Goal: Task Accomplishment & Management: Manage account settings

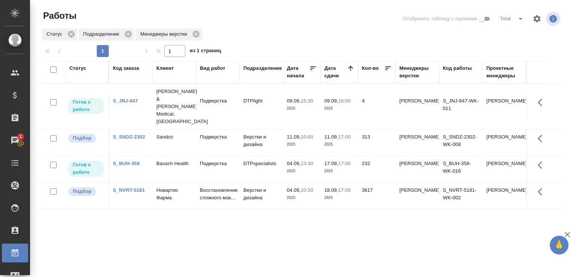
scroll to position [38, 0]
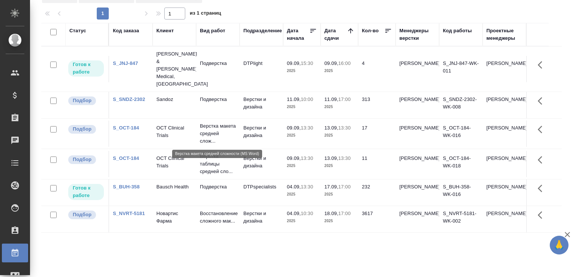
click at [214, 140] on p "Верстка макета средней слож..." at bounding box center [218, 133] width 36 height 23
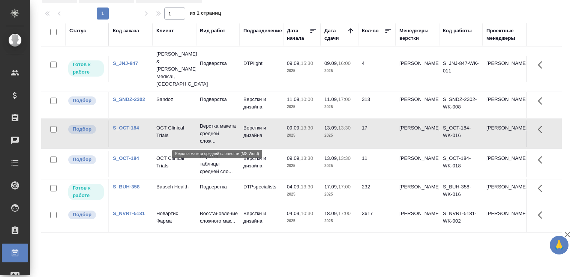
click at [214, 140] on p "Верстка макета средней слож..." at bounding box center [218, 133] width 36 height 23
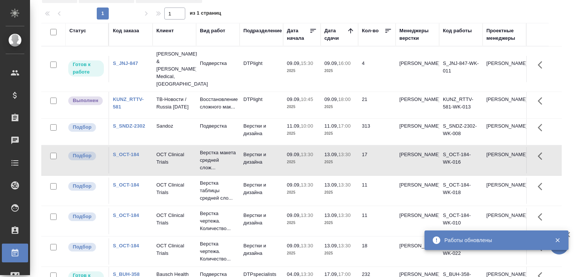
click at [359, 93] on td "21" at bounding box center [377, 105] width 38 height 26
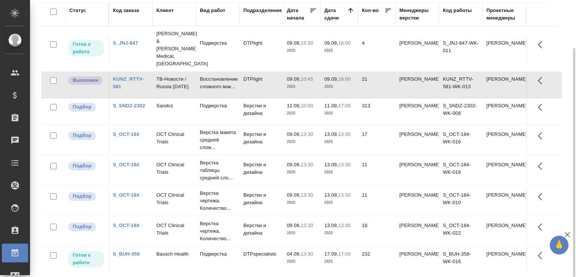
scroll to position [39, 0]
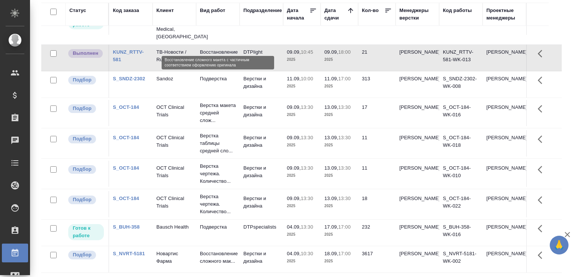
click at [216, 48] on p "Восстановление сложного мак..." at bounding box center [218, 55] width 36 height 15
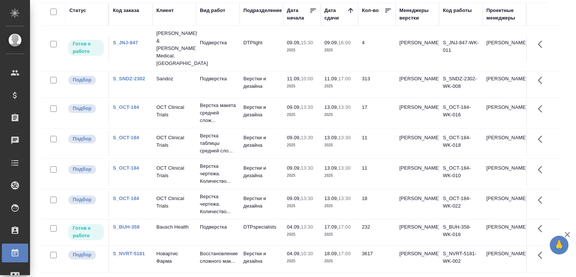
click at [557, 111] on div "Статус Код заказа Клиент Вид работ Подразделение Дата начала Дата сдачи Кол-во …" at bounding box center [304, 138] width 527 height 270
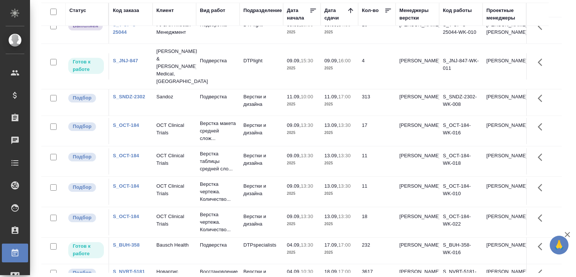
click at [545, 116] on td at bounding box center [537, 102] width 23 height 26
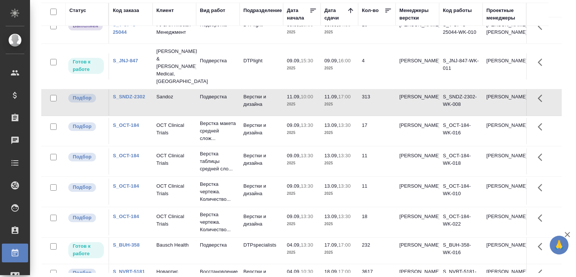
click at [285, 42] on td "09.09, 10:00 2025" at bounding box center [302, 30] width 38 height 26
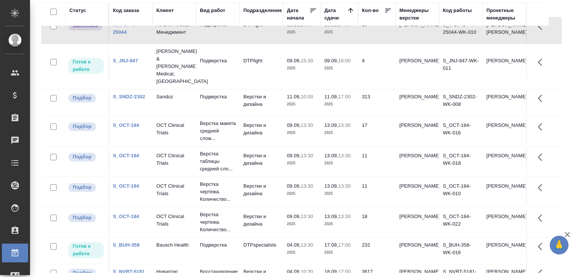
click at [285, 42] on td "09.09, 10:00 2025" at bounding box center [302, 30] width 38 height 26
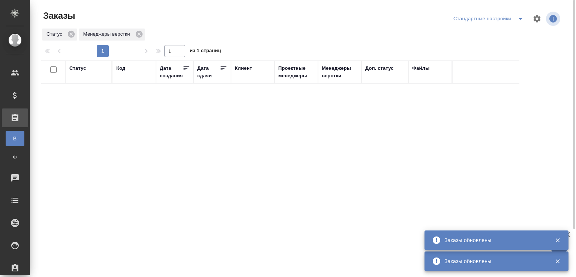
click at [125, 71] on div "Код" at bounding box center [120, 69] width 9 height 8
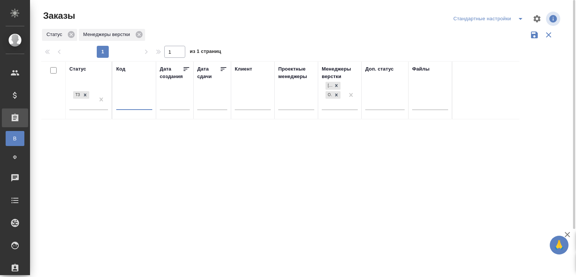
click at [121, 104] on input "text" at bounding box center [134, 105] width 36 height 9
paste input "S_T-OP-C-24908"
type input "S_T-OP-C-24908"
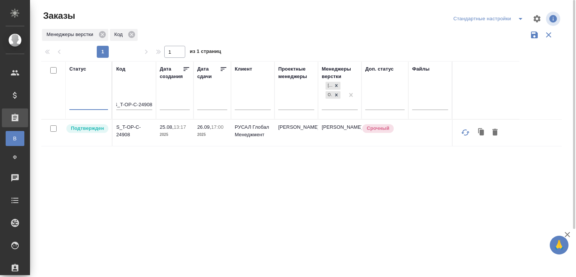
scroll to position [0, 0]
click at [128, 137] on p "S_T-OP-C-24908" at bounding box center [134, 130] width 36 height 15
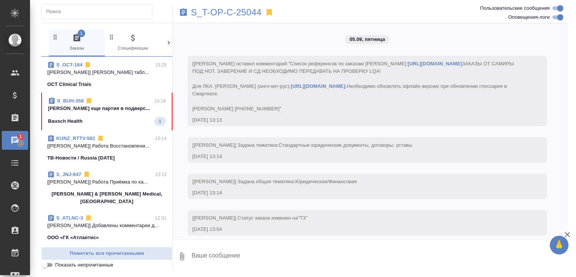
click at [93, 83] on div "OCT Clinical Trials" at bounding box center [106, 85] width 119 height 8
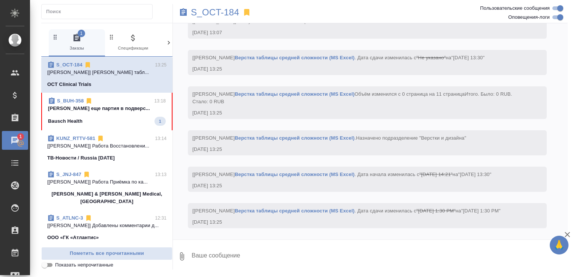
click at [114, 106] on p "[PERSON_NAME] еще партия в подверс..." at bounding box center [107, 109] width 118 height 8
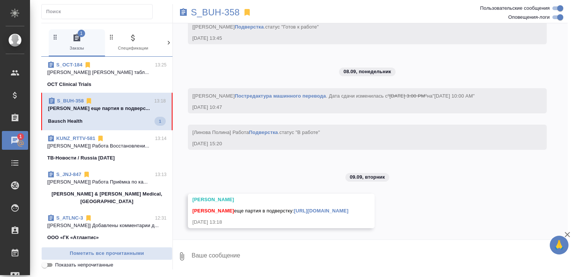
scroll to position [10046, 0]
click at [233, 260] on textarea at bounding box center [379, 257] width 377 height 26
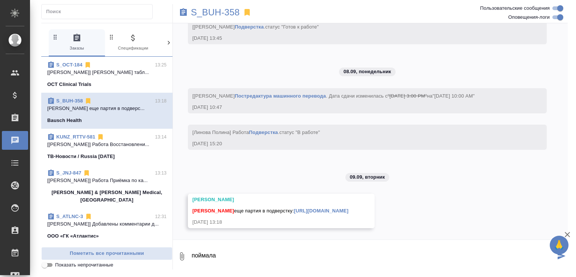
type textarea "поймала"
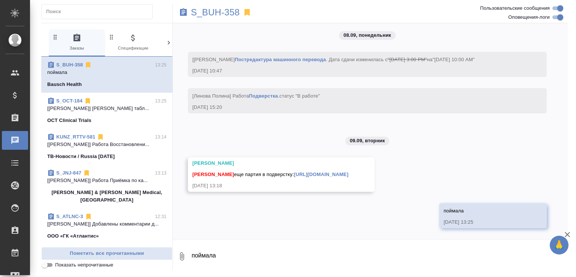
scroll to position [10083, 0]
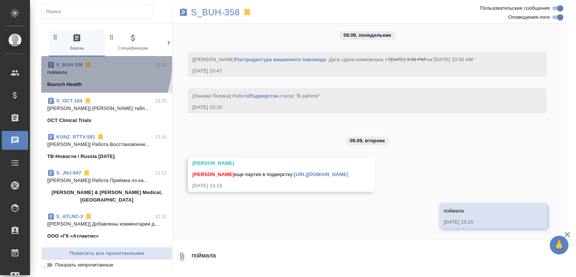
click at [81, 64] on link "S_BUH-358" at bounding box center [69, 65] width 27 height 6
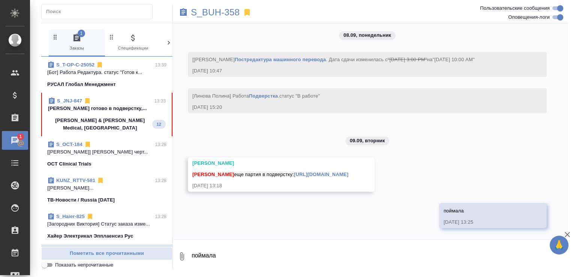
scroll to position [0, 0]
click at [121, 112] on p "Малофеева Екатерина готово в подверстку,..." at bounding box center [107, 109] width 118 height 8
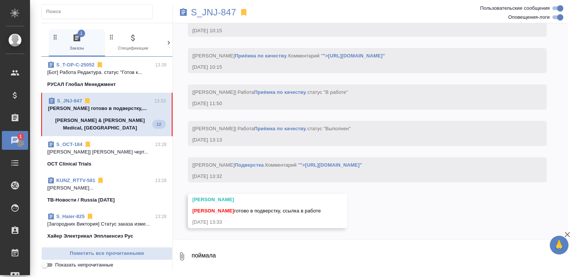
scroll to position [3829, 0]
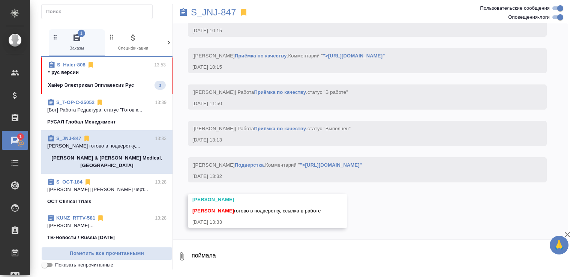
click at [127, 64] on div "S_Haier-808 13:53" at bounding box center [107, 65] width 118 height 8
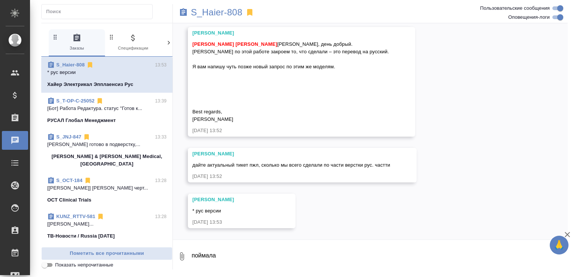
scroll to position [5094, 0]
click at [68, 63] on link "S_Haier-808" at bounding box center [70, 65] width 29 height 6
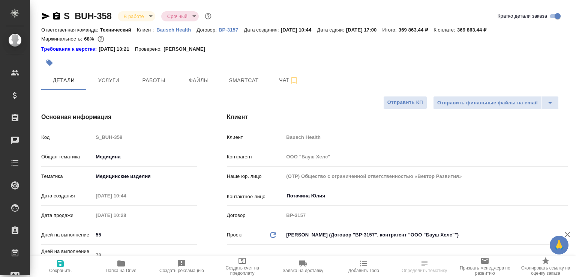
select select "RU"
type input "[PERSON_NAME]"
type input "Переверзева Анна a.pereverzeva"
click at [113, 264] on span "Папка на Drive" at bounding box center [121, 266] width 52 height 14
select select "RU"
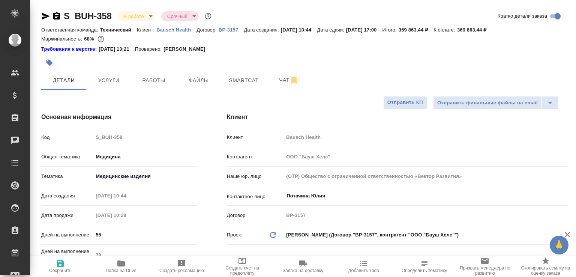
type textarea "x"
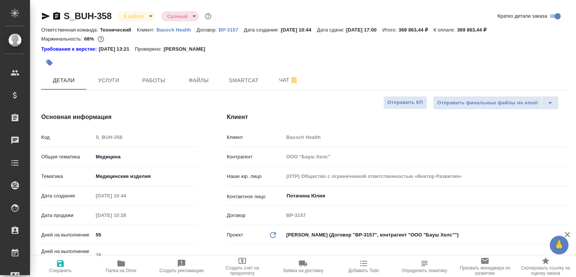
type textarea "x"
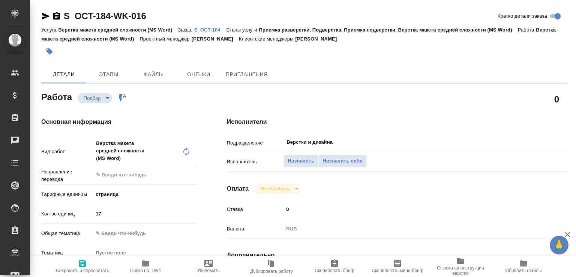
click at [223, 29] on p "S_OCT-184" at bounding box center [210, 30] width 32 height 6
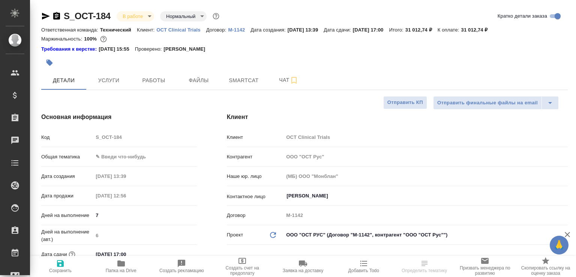
select select "RU"
click at [286, 81] on span "Чат" at bounding box center [289, 79] width 36 height 9
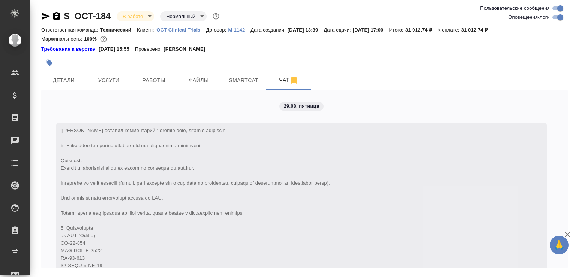
scroll to position [1299, 0]
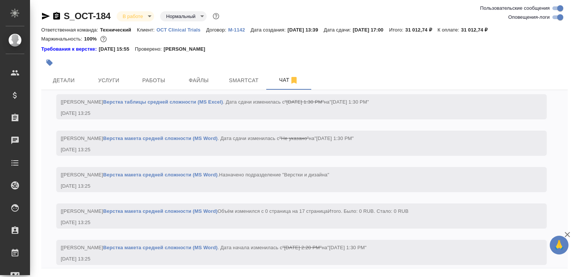
click at [556, 17] on input "Оповещения-логи" at bounding box center [560, 17] width 27 height 9
checkbox input "false"
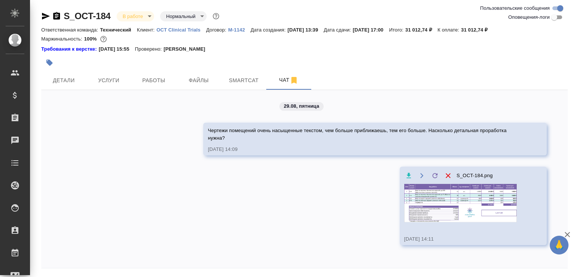
click at [433, 206] on img at bounding box center [460, 203] width 113 height 38
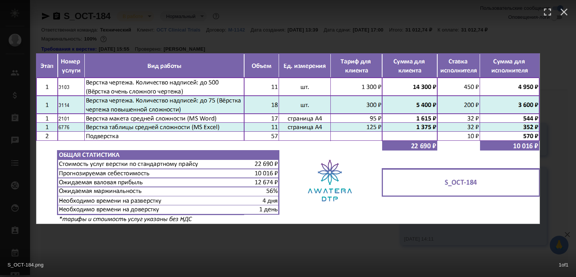
click at [288, 262] on div "S_OCT-184.png 1 of 1" at bounding box center [288, 263] width 576 height 28
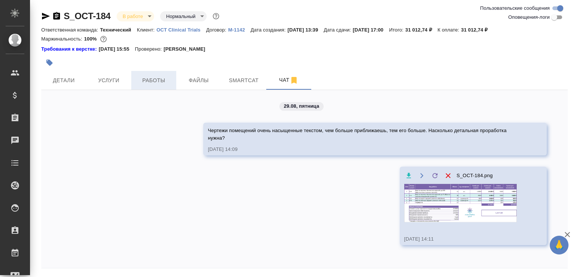
click at [164, 89] on button "Работы" at bounding box center [153, 80] width 45 height 19
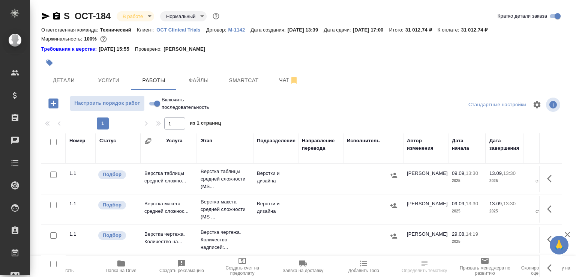
click at [132, 262] on span "Папка на Drive" at bounding box center [121, 266] width 52 height 14
click at [283, 77] on span "Чат" at bounding box center [289, 79] width 36 height 9
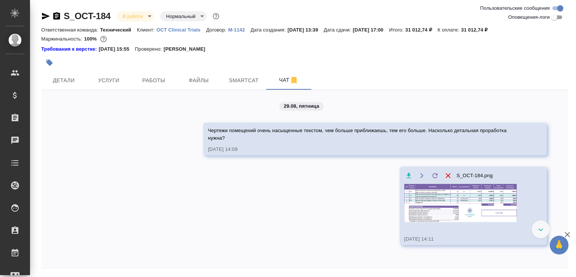
scroll to position [25, 0]
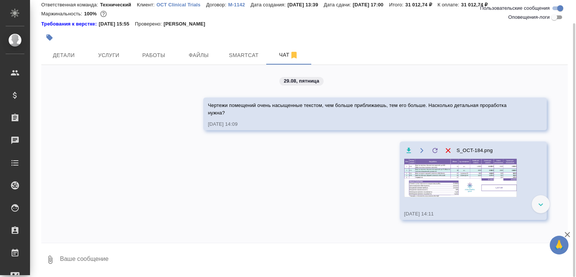
click at [424, 176] on img at bounding box center [460, 178] width 113 height 38
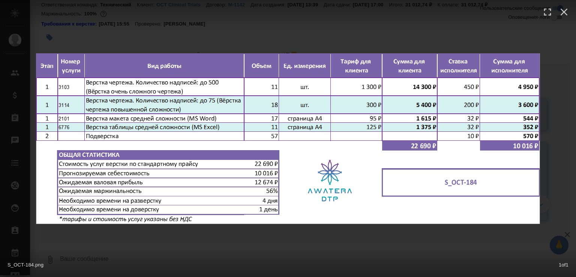
click at [197, 42] on div "S_OCT-184.png 1 of 1" at bounding box center [288, 138] width 576 height 277
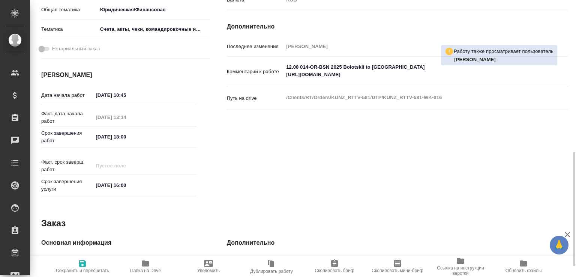
scroll to position [278, 0]
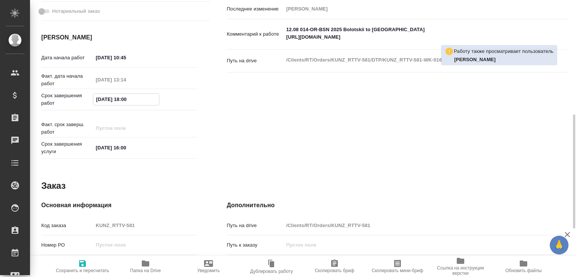
click at [100, 99] on input "[DATE] 18:00" at bounding box center [126, 99] width 66 height 11
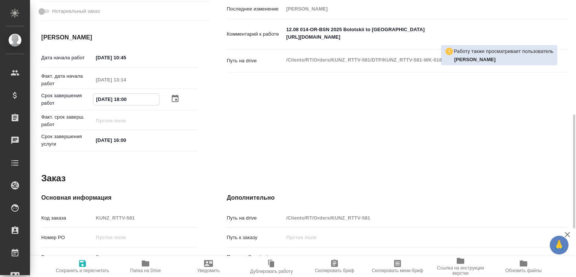
drag, startPoint x: 103, startPoint y: 99, endPoint x: 92, endPoint y: 99, distance: 11.3
click at [92, 99] on div "Срок завершения работ 09.09.2025 18:00" at bounding box center [119, 99] width 156 height 15
type input "10.09.2025 18:00"
click at [93, 268] on span "Сохранить и пересчитать" at bounding box center [82, 270] width 53 height 5
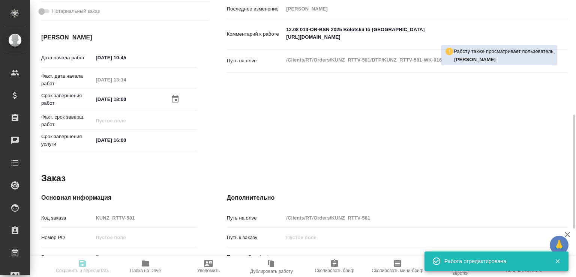
type input "inProgress"
type input "англ-рус"
type input "5f036ec4e16dec2d6b59c8ff"
type input "32"
type input "yr-fn"
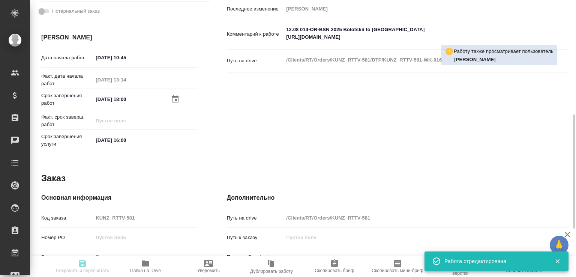
type input "5f647205b73bc97568ca66c0"
type input "09.09.2025 10:45"
type input "09.09.2025 13:14"
type input "10.09.2025 18:00"
type input "26.09.2025 16:00"
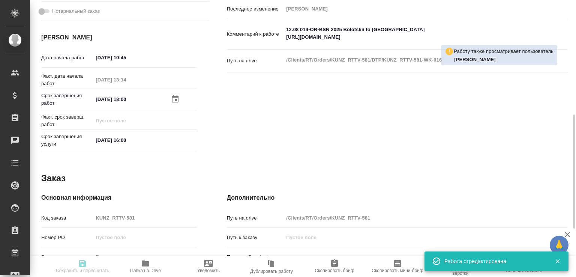
type input "DTPlight"
type input "notPayed"
type input "25"
type input "RUB"
type input "Смыслова Светлана"
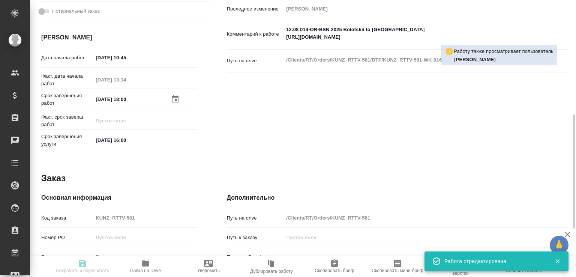
type input "KUNZ_RTTV-581"
type input "Восстановление сложного макета с частичным соответствием оформлению оригинала"
type input "Приемка разверстки, Восстановление сложного макета с частичным соответствием оф…"
type input "Веселова Юлия"
type input "[PERSON_NAME]"
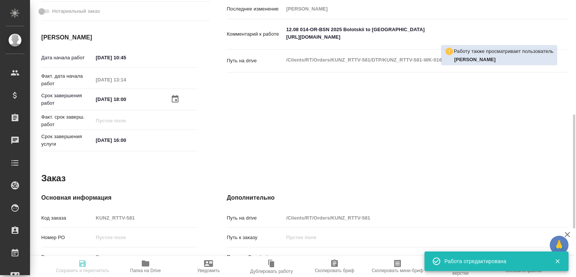
type input "/Clients/RT/Orders/KUNZ_RTTV-581"
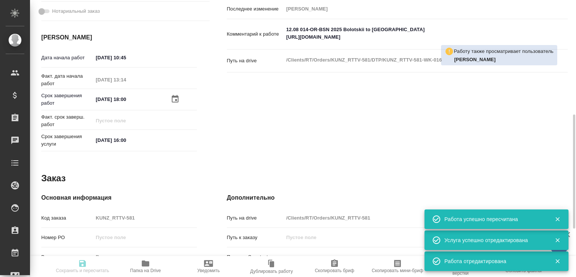
type input "inProgress"
type input "англ-рус"
type input "5f036ec4e16dec2d6b59c8ff"
type input "32"
type input "yr-fn"
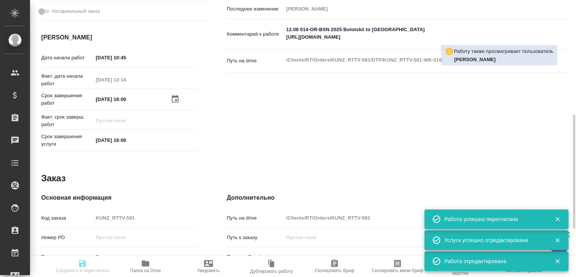
type input "5f647205b73bc97568ca66c0"
type input "09.09.2025 10:45"
type input "09.09.2025 13:14"
type input "10.09.2025 18:00"
type input "26.09.2025 16:00"
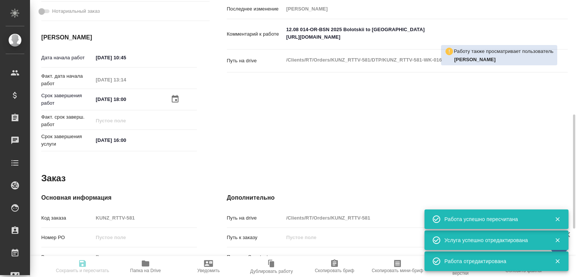
type input "DTPlight"
type input "notPayed"
type input "25"
type input "RUB"
type input "Смыслова Светлана"
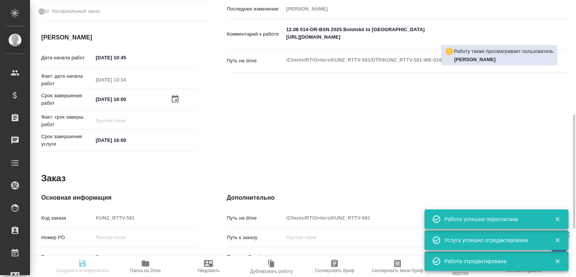
type input "KUNZ_RTTV-581"
type input "Восстановление сложного макета с частичным соответствием оформлению оригинала"
type input "Приемка разверстки, Восстановление сложного макета с частичным соответствием оф…"
type input "Веселова Юлия"
type input "Малофеева Екатерина"
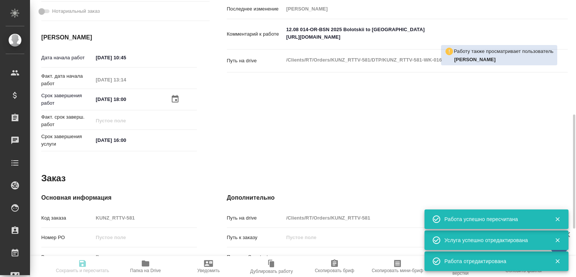
type input "/Clients/RT/Orders/KUNZ_RTTV-581"
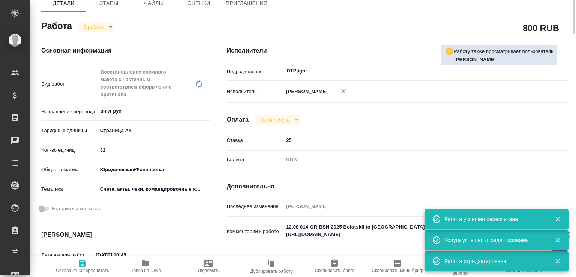
scroll to position [0, 0]
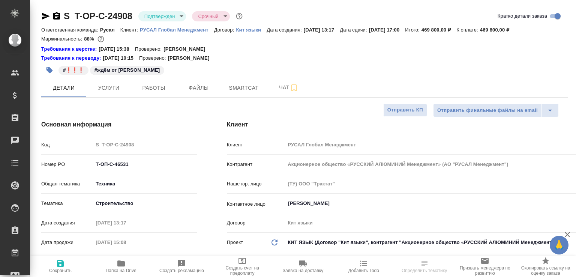
select select "RU"
click at [153, 81] on button "Работы" at bounding box center [153, 87] width 45 height 19
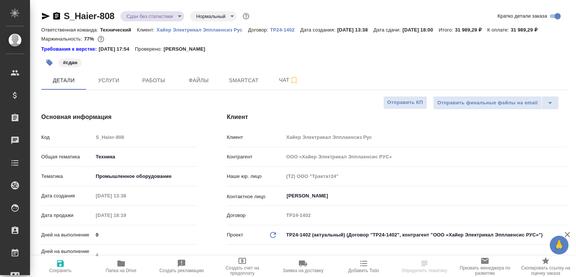
select select "RU"
click at [113, 270] on span "Папка на Drive" at bounding box center [121, 270] width 31 height 5
select select "RU"
type textarea "x"
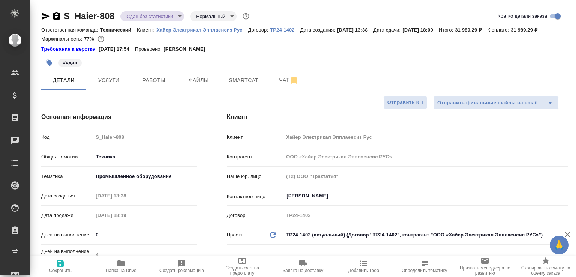
type textarea "x"
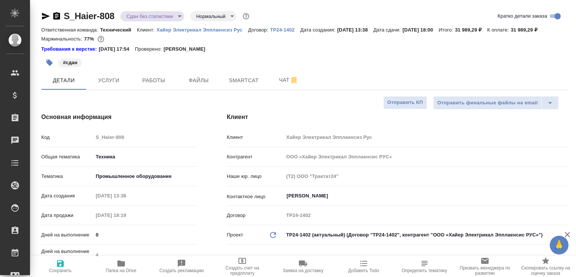
type textarea "x"
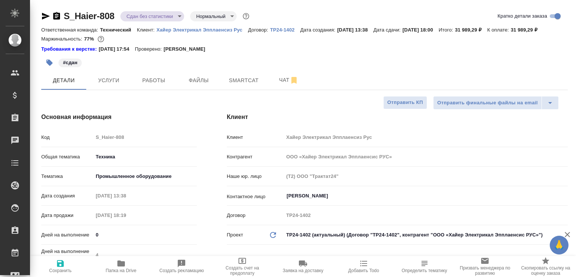
type textarea "x"
click at [270, 90] on button "Чат" at bounding box center [288, 80] width 45 height 19
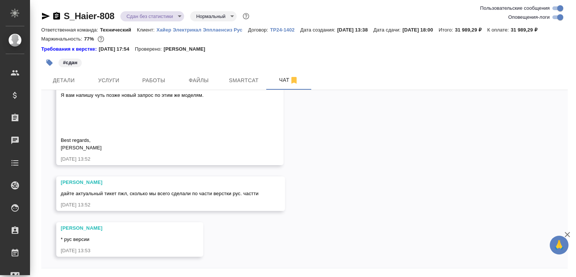
scroll to position [4900, 0]
click at [556, 16] on input "Оповещения-логи" at bounding box center [560, 17] width 27 height 9
checkbox input "false"
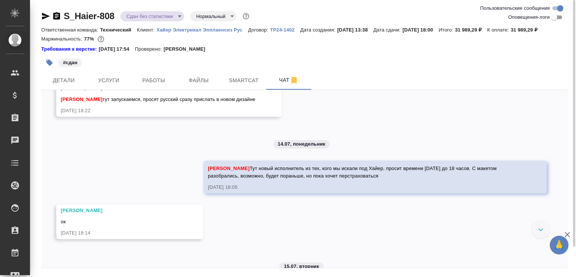
scroll to position [0, 0]
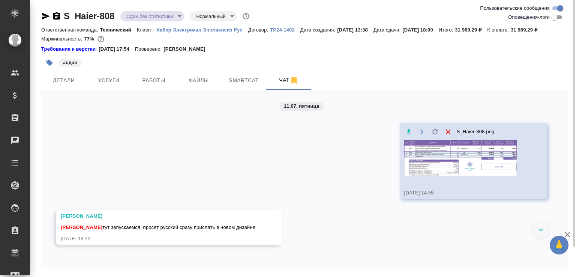
click at [474, 164] on img at bounding box center [460, 158] width 113 height 36
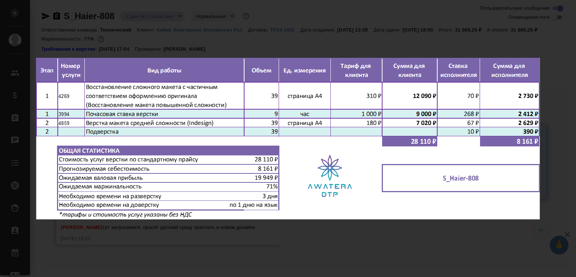
click at [375, 246] on div "S_Haier-808.png 1 of 1" at bounding box center [288, 138] width 576 height 277
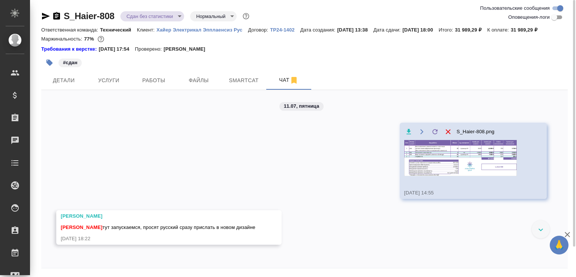
click at [57, 15] on icon "button" at bounding box center [56, 16] width 9 height 9
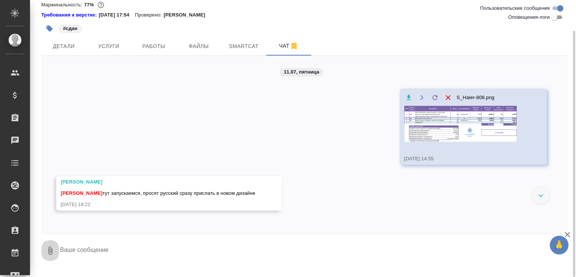
click at [51, 250] on button "0" at bounding box center [50, 251] width 18 height 26
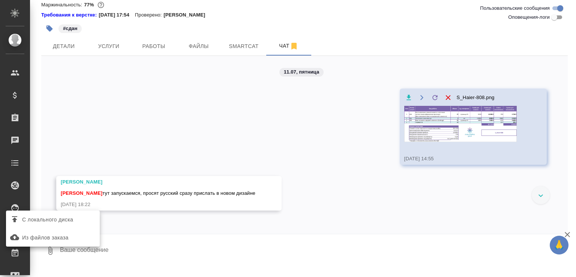
click at [56, 209] on div at bounding box center [288, 138] width 576 height 277
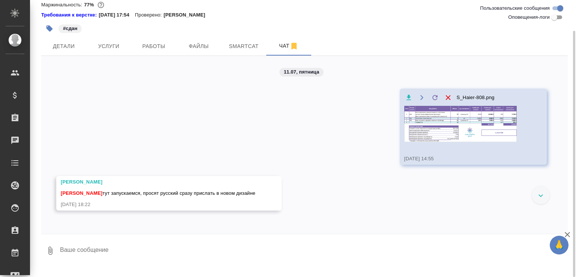
click at [57, 210] on div "Белякова Юлия Малофеева Екатерина тут запускаемся, просят русский сразу прислат…" at bounding box center [169, 193] width 226 height 35
click at [50, 255] on icon "button" at bounding box center [50, 251] width 4 height 8
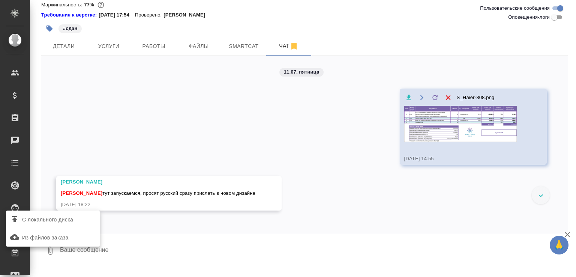
click at [58, 223] on span "С локального диска" at bounding box center [47, 219] width 51 height 9
click at [0, 0] on input "С локального диска" at bounding box center [0, 0] width 0 height 0
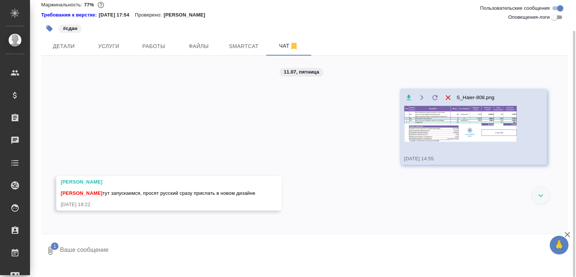
click at [83, 260] on textarea at bounding box center [307, 251] width 496 height 26
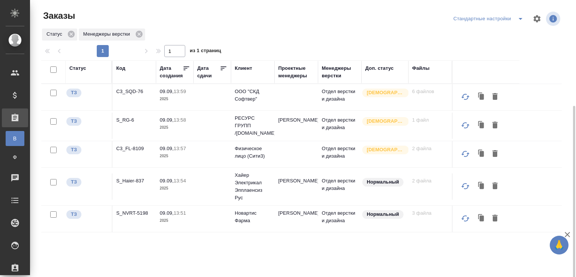
scroll to position [58, 0]
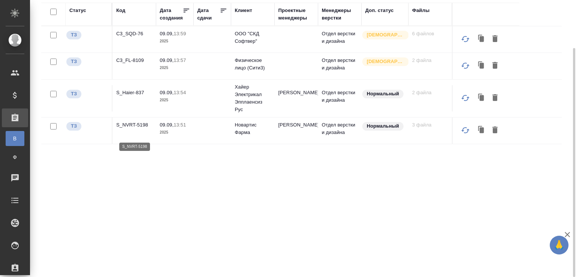
click at [138, 129] on p "S_NVRT-5198" at bounding box center [134, 125] width 36 height 8
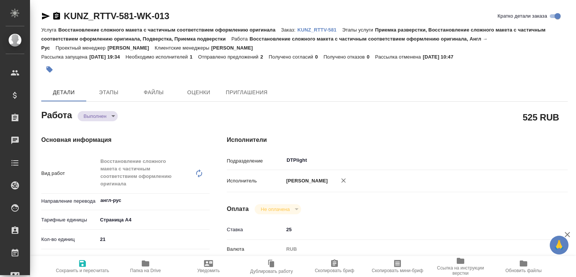
type textarea "x"
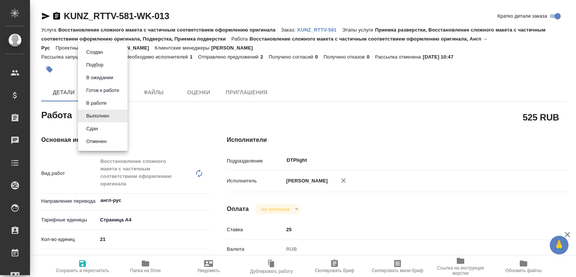
click at [95, 111] on body "🙏 .cls-1 fill:#fff; AWATERA [PERSON_NAME]malofeeva Клиенты Спецификации Заказы …" at bounding box center [288, 138] width 576 height 277
type textarea "x"
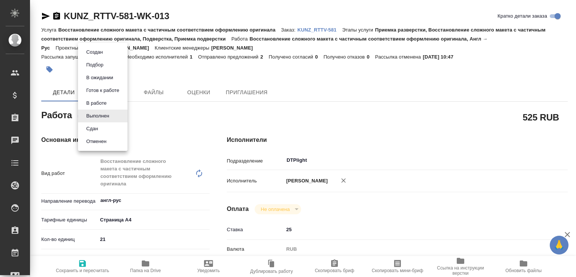
type textarea "x"
click at [93, 127] on button "Сдан" at bounding box center [92, 129] width 16 height 8
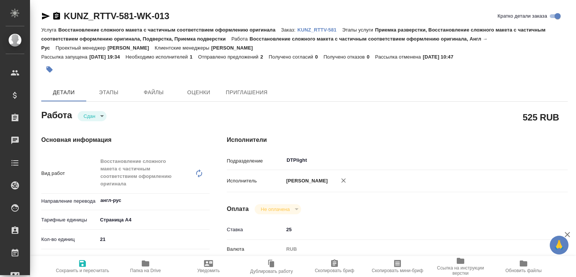
click at [164, 268] on span "Папка на Drive" at bounding box center [146, 266] width 54 height 14
type textarea "x"
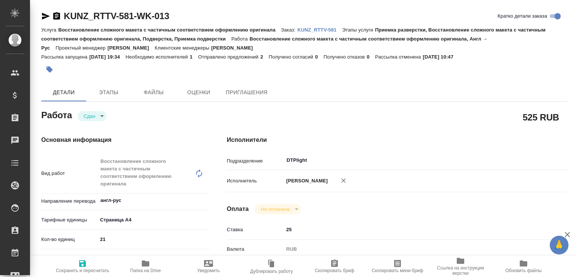
type textarea "x"
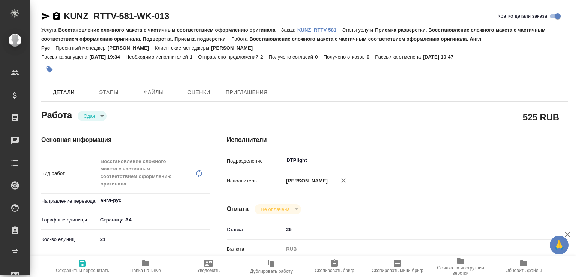
type textarea "x"
click at [326, 28] on p "KUNZ_RTTV-581" at bounding box center [320, 30] width 45 height 6
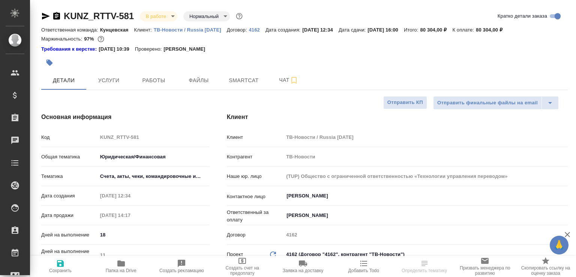
select select "RU"
type textarea "x"
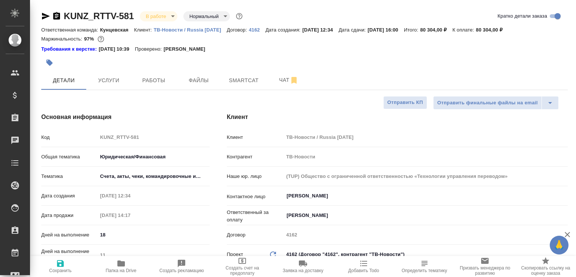
type textarea "x"
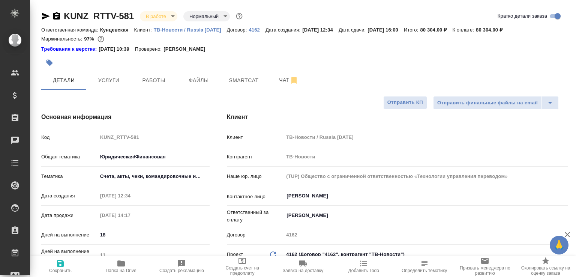
type textarea "x"
click at [275, 78] on span "Чат" at bounding box center [289, 79] width 36 height 9
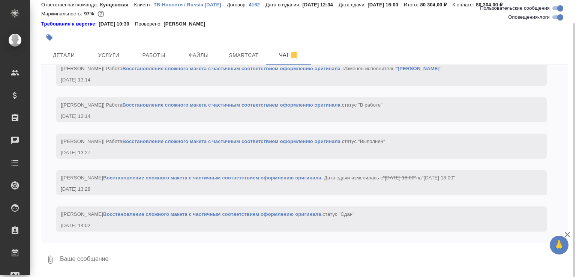
scroll to position [2823, 0]
click at [150, 249] on textarea at bounding box center [313, 260] width 509 height 26
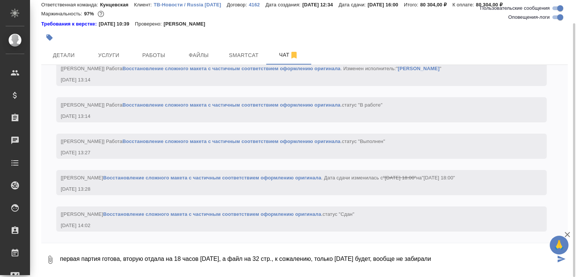
paste textarea "https://drive.awatera.com/f/10326146"
type textarea "первая партия готова, вторую отдала на 18 часов сегодня, а файл на 32 стр., к с…"
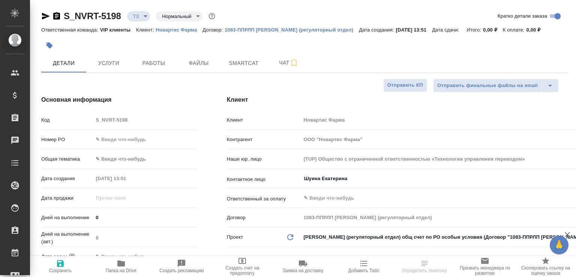
select select "RU"
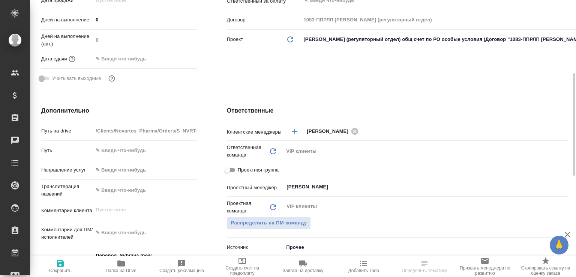
scroll to position [315, 0]
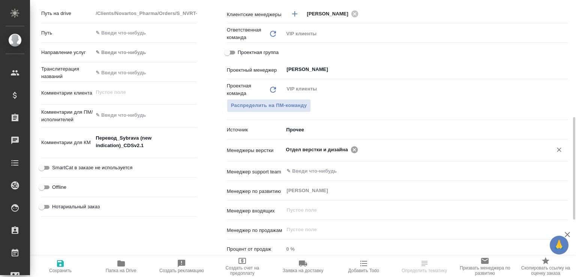
click at [352, 148] on icon at bounding box center [354, 150] width 8 height 8
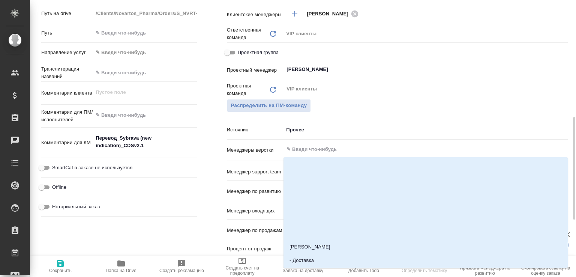
click at [352, 148] on input "text" at bounding box center [413, 149] width 255 height 9
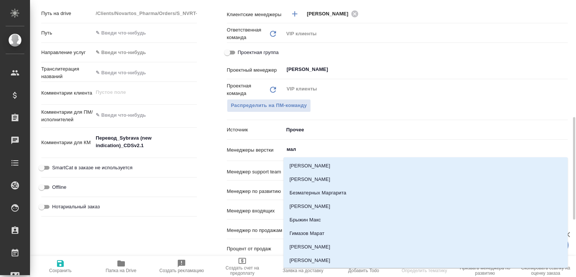
type input "мало"
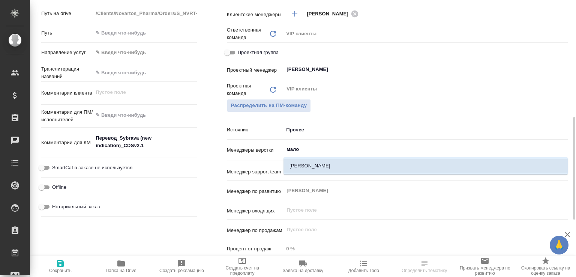
click at [307, 165] on li "[PERSON_NAME]" at bounding box center [426, 166] width 284 height 14
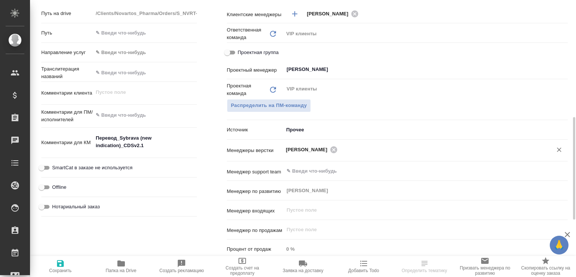
click at [64, 265] on icon "button" at bounding box center [60, 263] width 9 height 9
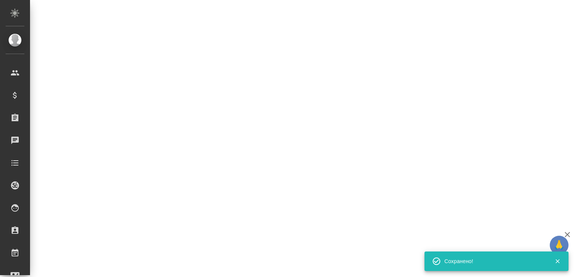
select select "RU"
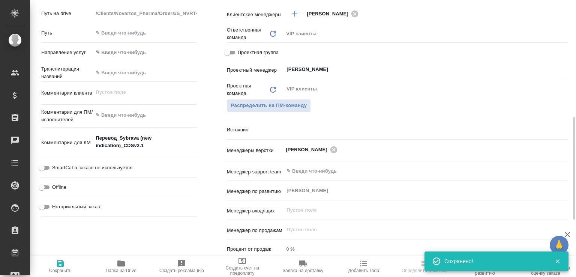
type textarea "x"
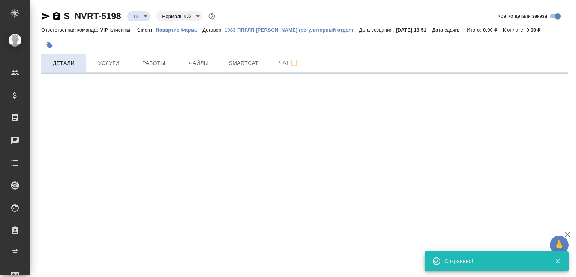
scroll to position [0, 0]
select select "RU"
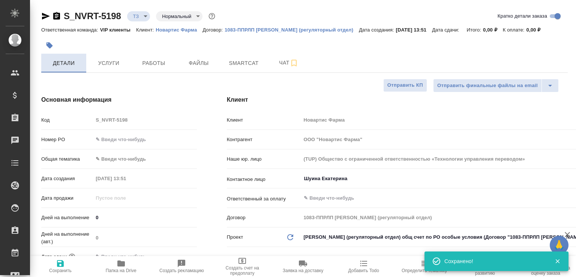
type textarea "x"
click at [58, 13] on icon "button" at bounding box center [56, 16] width 7 height 8
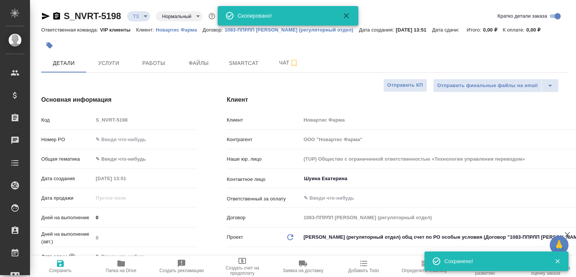
click at [140, 269] on span "Папка на Drive" at bounding box center [121, 266] width 52 height 14
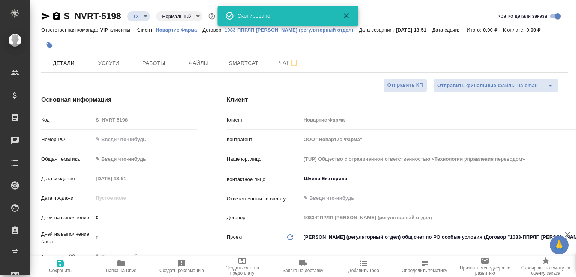
type textarea "x"
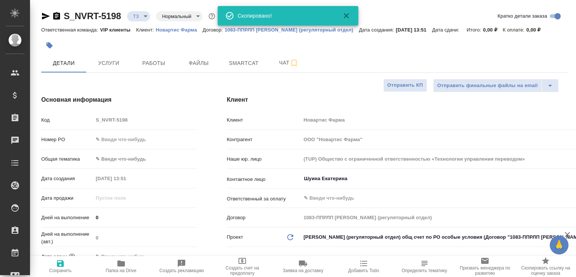
type textarea "x"
click at [276, 66] on span "Чат" at bounding box center [289, 62] width 36 height 9
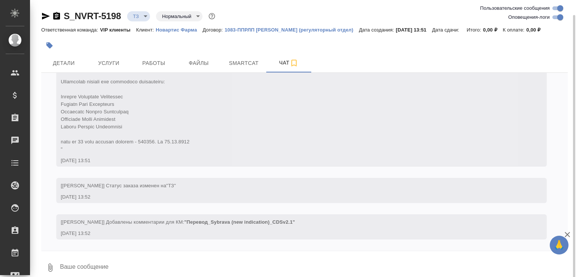
scroll to position [8, 0]
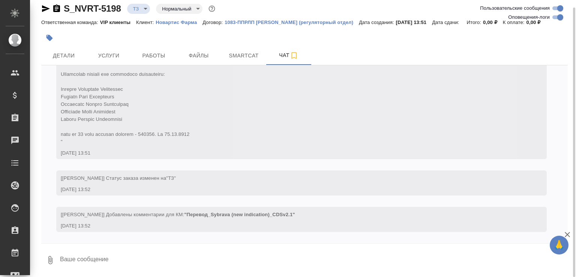
click at [116, 255] on textarea at bounding box center [313, 260] width 509 height 26
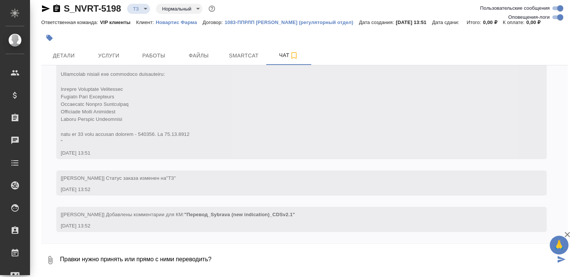
type textarea "Правки нужно принять или прямо с ними переводить?"
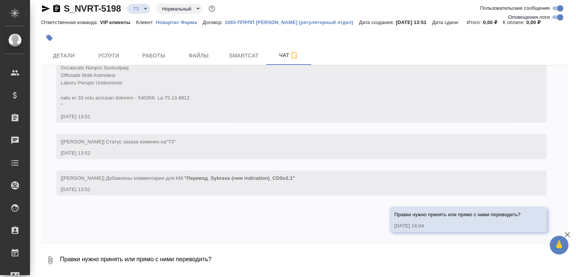
click at [147, 10] on body "🙏 .cls-1 fill:#fff; AWATERA [PERSON_NAME]malofeeva Клиенты Спецификации Заказы …" at bounding box center [288, 138] width 576 height 277
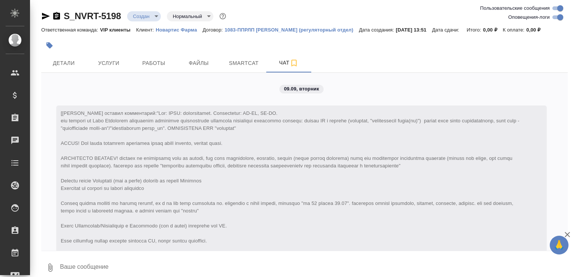
scroll to position [480, 0]
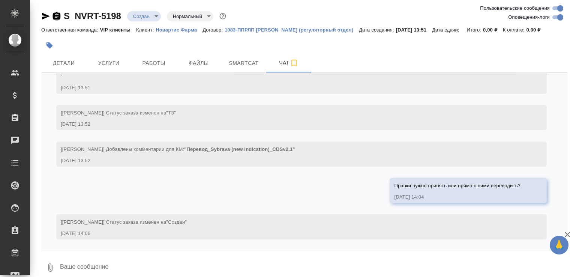
click at [53, 18] on icon "button" at bounding box center [56, 16] width 7 height 8
click at [51, 259] on button "0" at bounding box center [50, 268] width 18 height 26
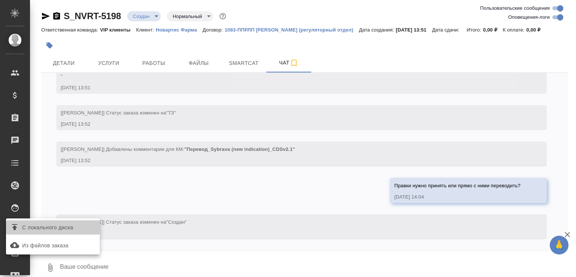
click at [63, 224] on span "С локального диска" at bounding box center [47, 227] width 51 height 9
click at [0, 0] on input "С локального диска" at bounding box center [0, 0] width 0 height 0
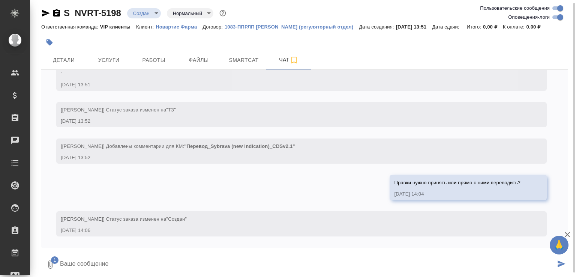
click at [93, 265] on textarea at bounding box center [307, 265] width 496 height 26
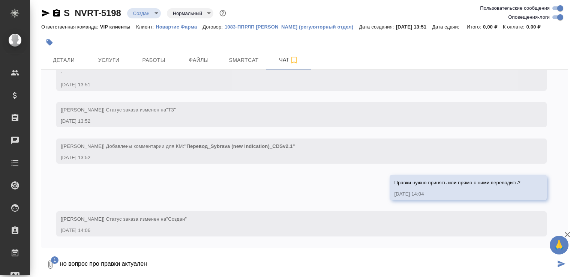
type textarea "но вопрос про правки актуален"
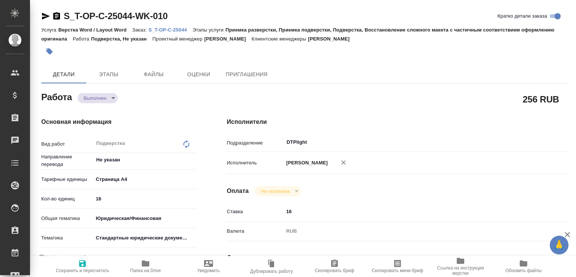
click at [107, 96] on body "🙏 .cls-1 fill:#fff; AWATERA [PERSON_NAME]malofeeva Клиенты Спецификации Заказы …" at bounding box center [288, 138] width 576 height 277
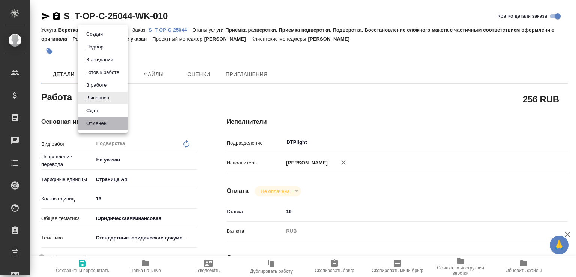
click at [96, 128] on li "Отменен" at bounding box center [103, 123] width 50 height 13
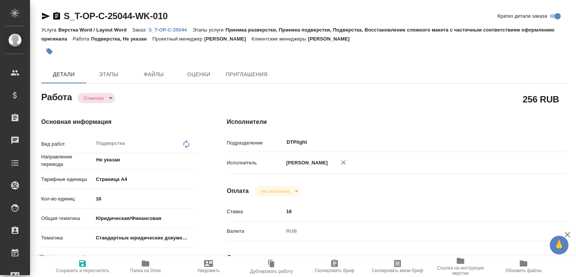
type textarea "x"
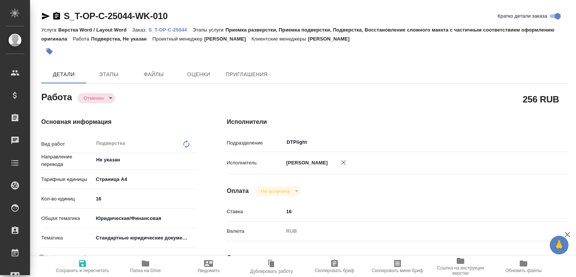
type textarea "x"
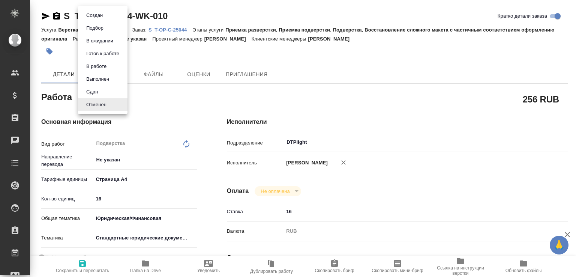
click at [107, 96] on body "🙏 .cls-1 fill:#fff; AWATERA Малофеева Екатерина e.malofeeva Клиенты Спецификаци…" at bounding box center [288, 138] width 576 height 277
type textarea "x"
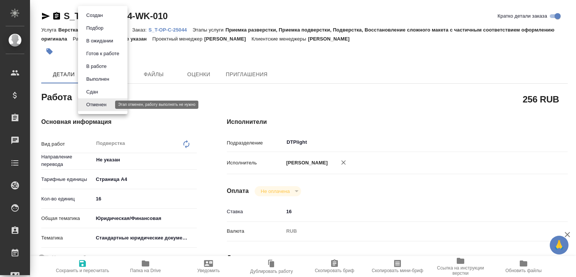
type textarea "x"
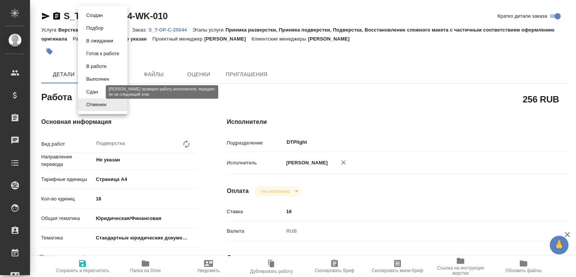
click at [99, 93] on button "Сдан" at bounding box center [92, 92] width 16 height 8
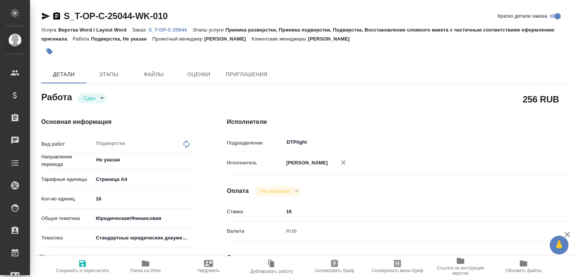
type textarea "x"
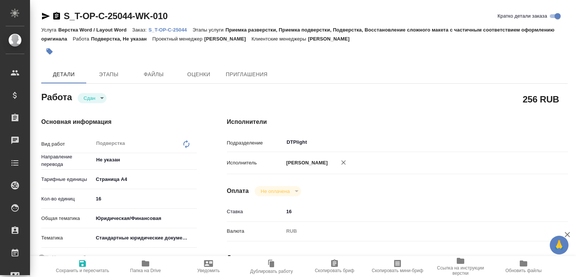
click at [146, 256] on button "Папка на Drive" at bounding box center [145, 266] width 63 height 21
type textarea "x"
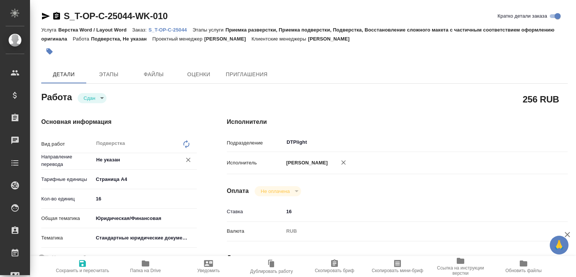
type textarea "x"
click at [164, 28] on p "S_T-OP-C-25044" at bounding box center [171, 30] width 44 height 6
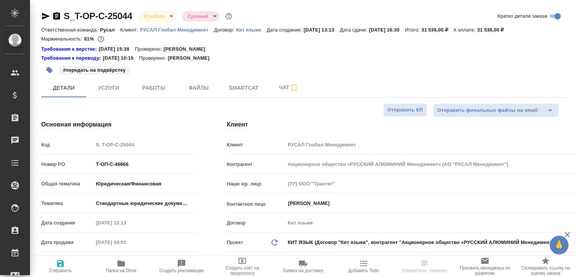
select select "RU"
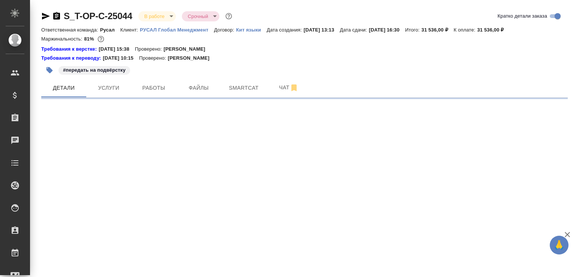
select select "RU"
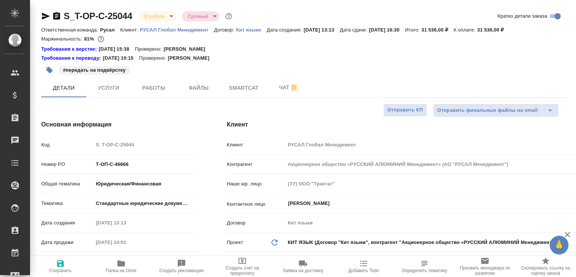
type textarea "x"
click at [277, 89] on span "Чат" at bounding box center [289, 87] width 36 height 9
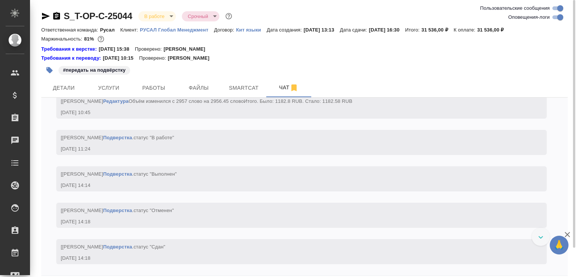
scroll to position [2771, 0]
click at [291, 201] on div "05.09, пятница [Горленко Юлия] Клиент оставил комментарий: "Список референсов п…" at bounding box center [304, 187] width 527 height 178
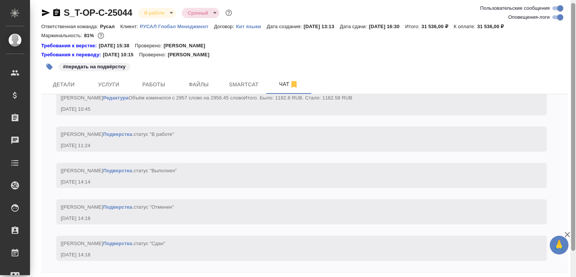
scroll to position [33, 0]
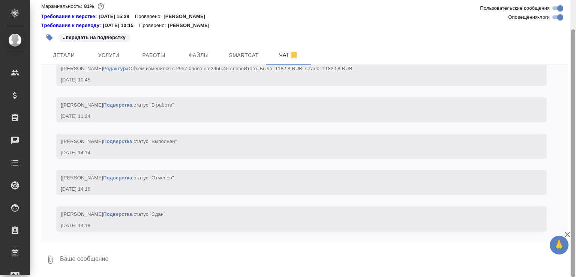
drag, startPoint x: 573, startPoint y: 226, endPoint x: 568, endPoint y: 269, distance: 42.6
click at [568, 269] on div "S_T-OP-C-25044 В работе inProgress Срочный urgent Ответственная команда: Русал …" at bounding box center [303, 138] width 546 height 277
click at [498, 262] on textarea at bounding box center [313, 260] width 509 height 26
paste textarea "https://drive.awatera.com/apps/files/files/10301818?dir=/Shares/%D0%A2-%D0%9E%D…"
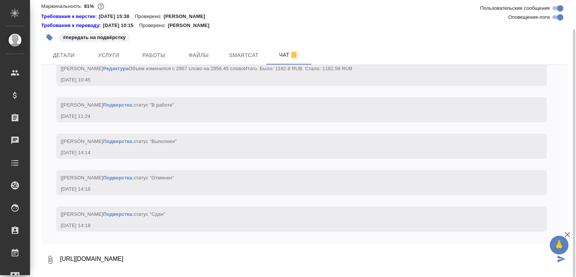
scroll to position [5, 0]
type textarea "https://drive.awatera.com/apps/files/files/10301818?dir=/Shares/%D0%A2-%D0%9E%D…"
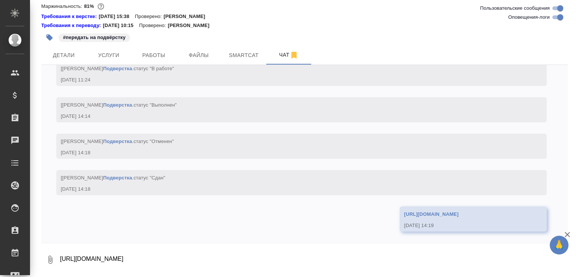
scroll to position [2865, 0]
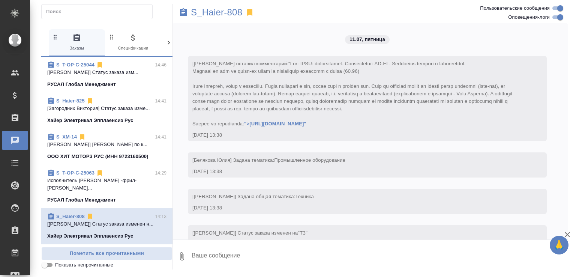
scroll to position [5291, 0]
